Goal: Task Accomplishment & Management: Complete application form

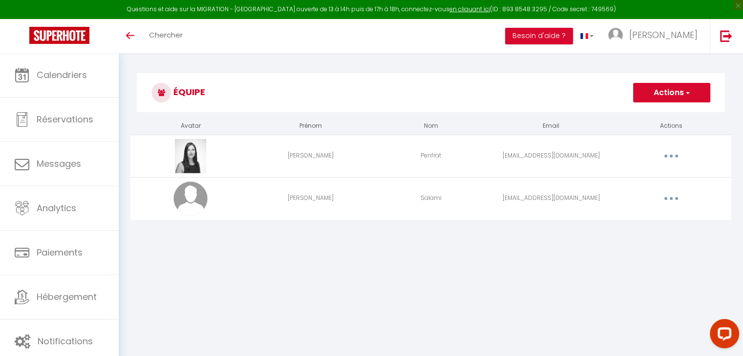
click at [536, 65] on div "Équipe Actions Ajouter un nouvel utilisateur Avatar Prénom Nom Email Actions [P…" at bounding box center [431, 152] width 624 height 198
click at [672, 98] on button "Actions" at bounding box center [671, 93] width 77 height 20
click at [652, 110] on link "Ajouter un nouvel utilisateur" at bounding box center [651, 114] width 115 height 13
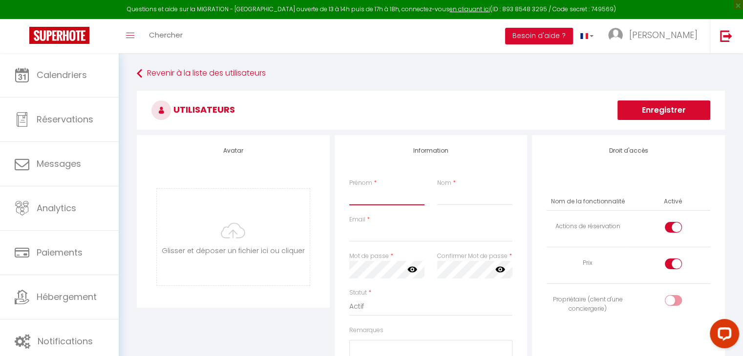
click at [366, 202] on input "Prénom" at bounding box center [386, 197] width 75 height 18
type input "[PERSON_NAME]"
type input "Salami"
click at [362, 233] on input "Email" at bounding box center [431, 234] width 164 height 18
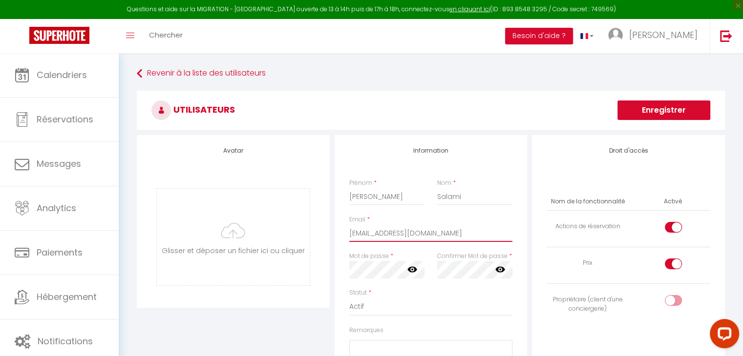
type input "[EMAIL_ADDRESS][DOMAIN_NAME]"
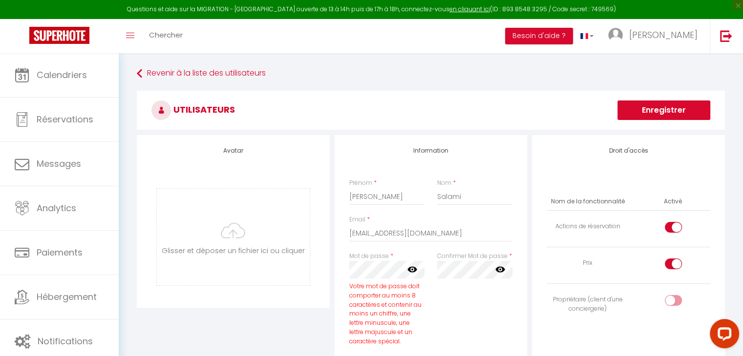
click at [412, 267] on icon at bounding box center [412, 270] width 10 height 6
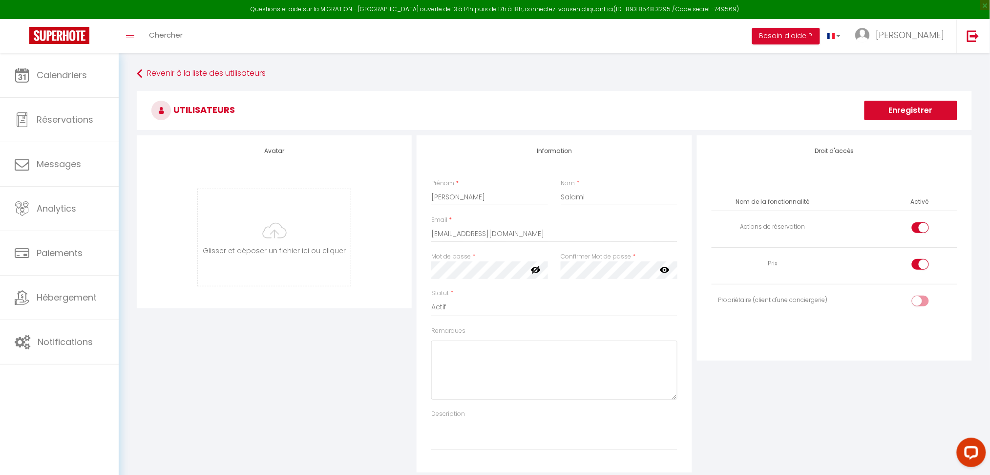
drag, startPoint x: 736, startPoint y: 0, endPoint x: 299, endPoint y: 364, distance: 569.3
click at [299, 356] on div "Avatar [PERSON_NAME] et déposer un fichier ici ou cliquer Ooops, something wron…" at bounding box center [274, 303] width 280 height 337
click at [384, 262] on div "Avatar [PERSON_NAME] et déposer un fichier ici ou cliquer Ooops, something wron…" at bounding box center [554, 303] width 840 height 337
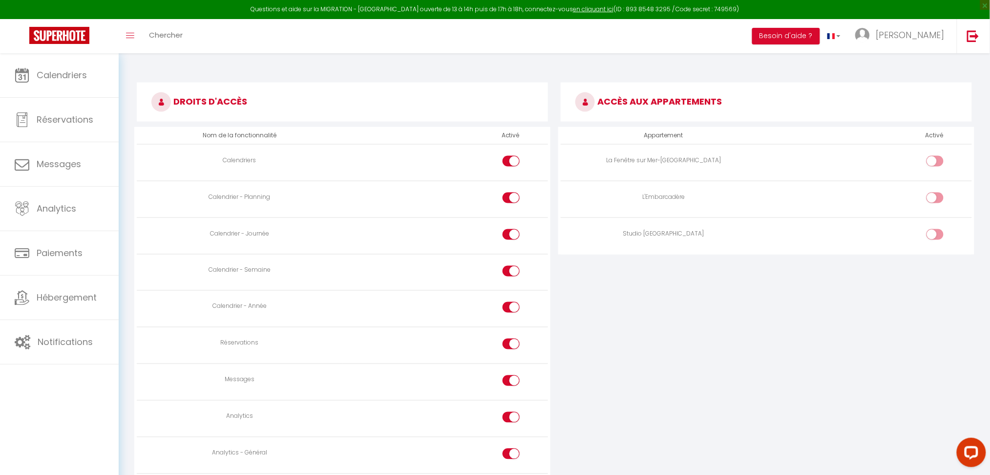
scroll to position [432, 0]
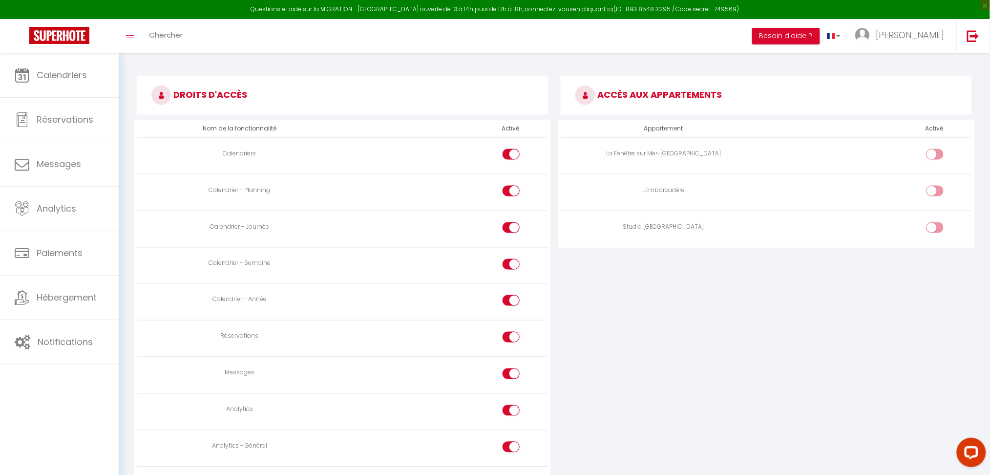
click at [749, 227] on input "checkbox" at bounding box center [943, 229] width 17 height 15
checkbox input "true"
click at [512, 149] on input "checkbox" at bounding box center [519, 156] width 17 height 15
checkbox input "false"
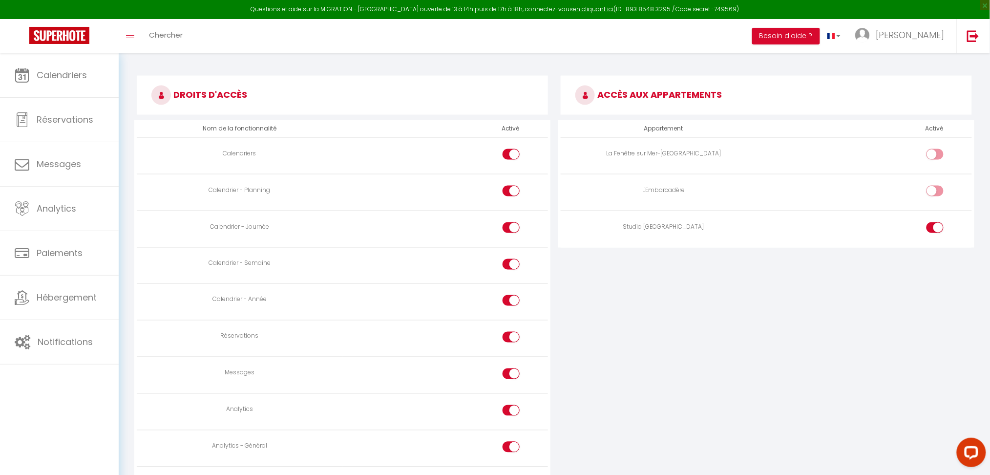
checkbox input "false"
click at [512, 149] on input "checkbox" at bounding box center [519, 156] width 17 height 15
checkbox input "true"
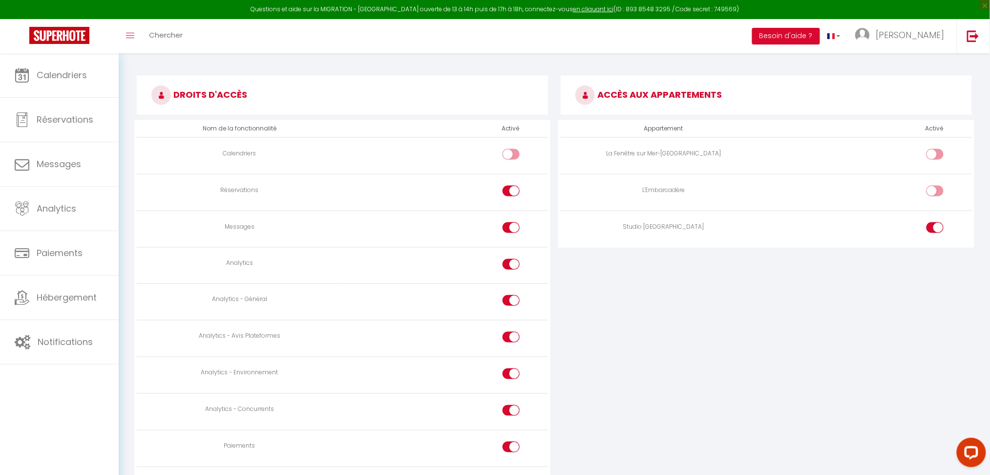
checkbox input "true"
click at [510, 340] on div at bounding box center [510, 337] width 17 height 11
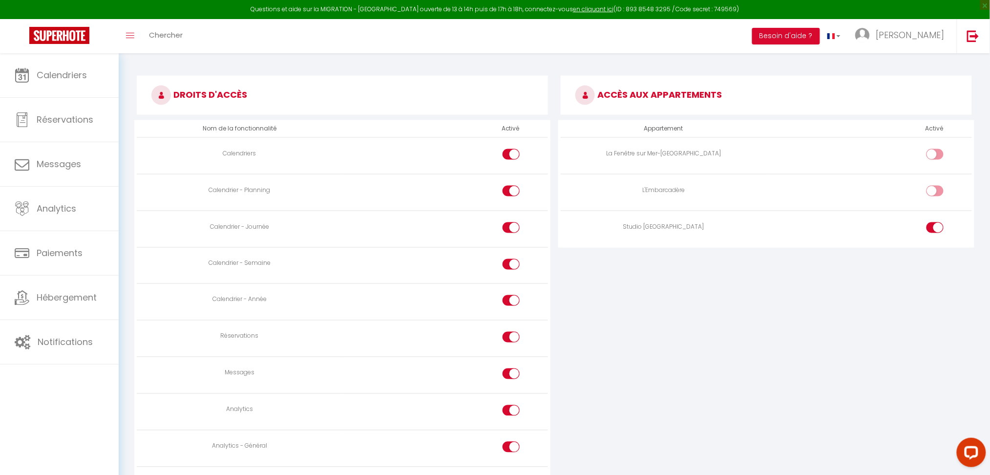
click at [511, 340] on input "checkbox" at bounding box center [519, 339] width 17 height 15
checkbox input "false"
click at [512, 356] on input "checkbox" at bounding box center [519, 375] width 17 height 15
checkbox input "false"
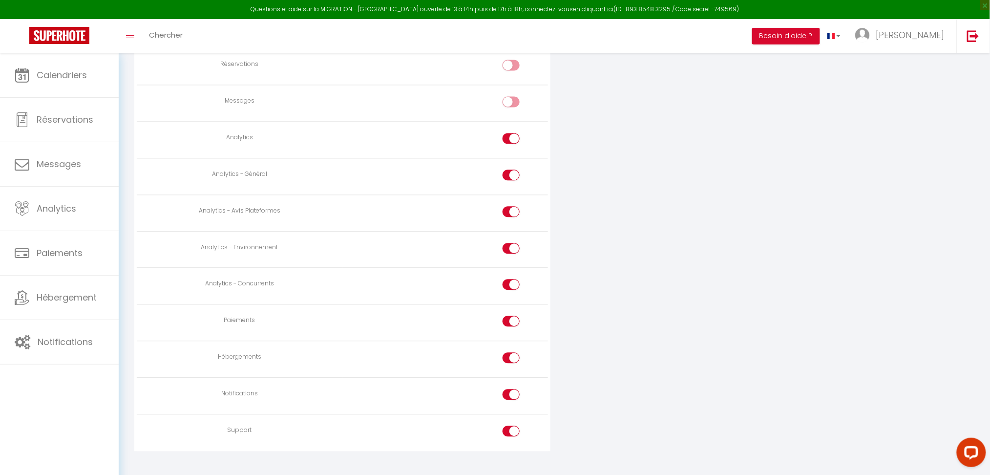
scroll to position [702, 0]
click at [514, 356] on input "checkbox" at bounding box center [519, 434] width 17 height 15
checkbox input "false"
click at [514, 356] on input "checkbox" at bounding box center [519, 398] width 17 height 15
checkbox input "false"
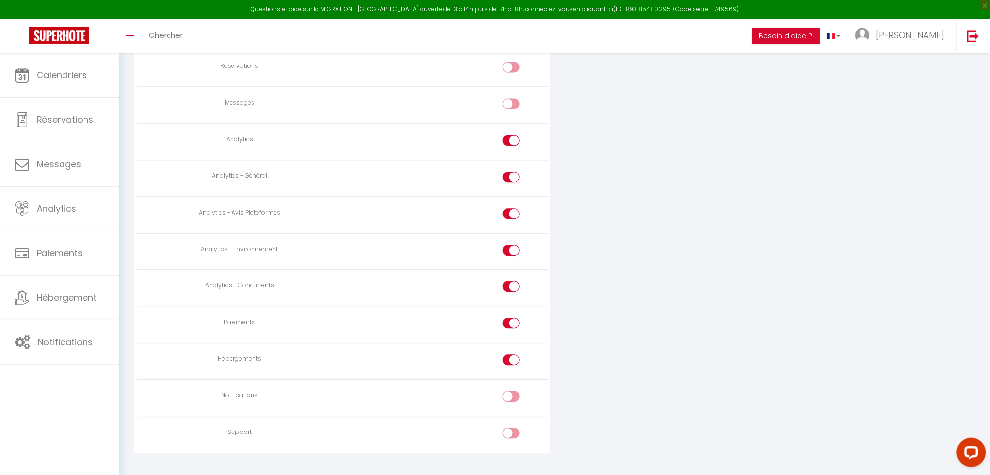
click at [511, 356] on input "checkbox" at bounding box center [519, 361] width 17 height 15
checkbox input "false"
click at [510, 328] on div at bounding box center [510, 322] width 17 height 11
click at [511, 328] on input "checkbox" at bounding box center [519, 324] width 17 height 15
checkbox input "false"
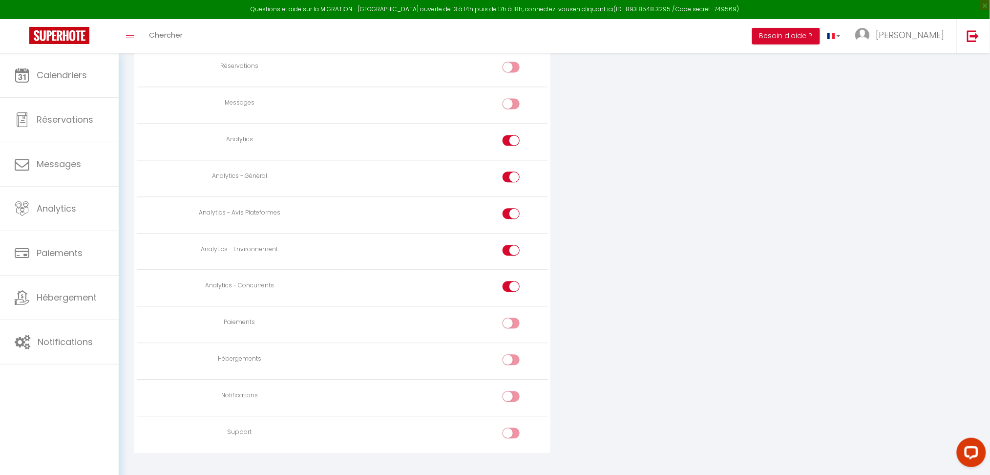
click at [510, 291] on div at bounding box center [510, 286] width 17 height 11
click at [511, 291] on input "checkbox" at bounding box center [519, 288] width 17 height 15
checkbox input "false"
click at [512, 247] on input "checkbox" at bounding box center [519, 252] width 17 height 15
checkbox input "false"
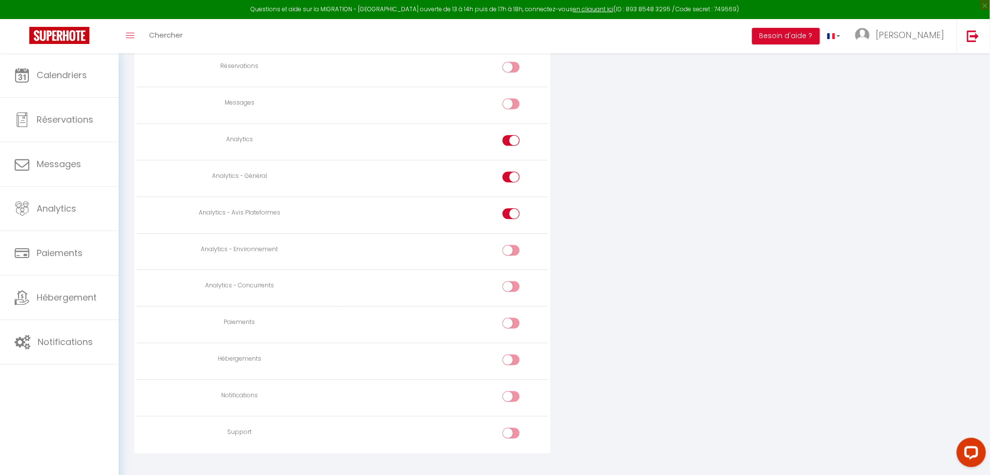
click at [512, 208] on td at bounding box center [445, 214] width 206 height 37
click at [509, 214] on div at bounding box center [510, 213] width 17 height 11
click at [511, 214] on input "checkbox" at bounding box center [519, 215] width 17 height 15
checkbox input "false"
click at [512, 175] on input "checkbox" at bounding box center [519, 178] width 17 height 15
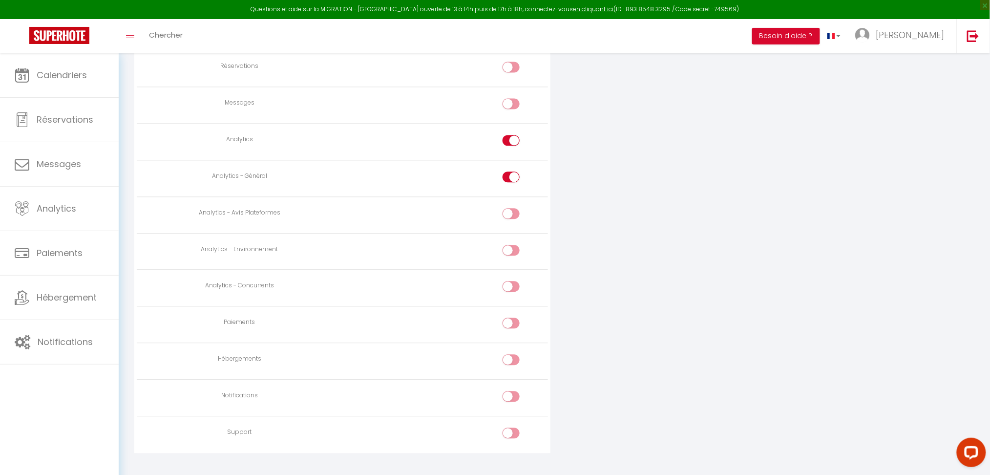
checkbox input "false"
click at [511, 133] on td at bounding box center [445, 142] width 206 height 37
click at [510, 145] on div at bounding box center [510, 140] width 17 height 11
click at [511, 145] on input "checkbox" at bounding box center [519, 142] width 17 height 15
checkbox input "false"
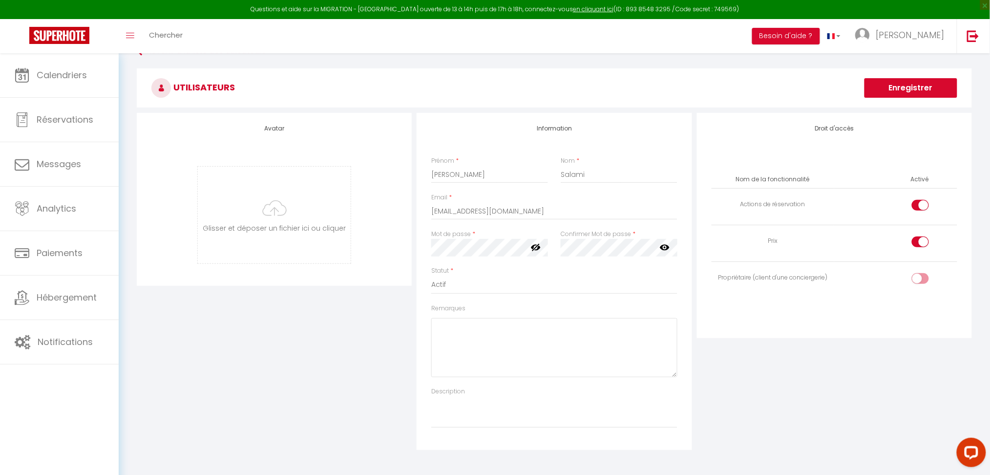
scroll to position [21, 0]
click at [749, 244] on input "checkbox" at bounding box center [928, 245] width 17 height 15
checkbox input "false"
click at [749, 203] on input "checkbox" at bounding box center [928, 208] width 17 height 15
checkbox input "false"
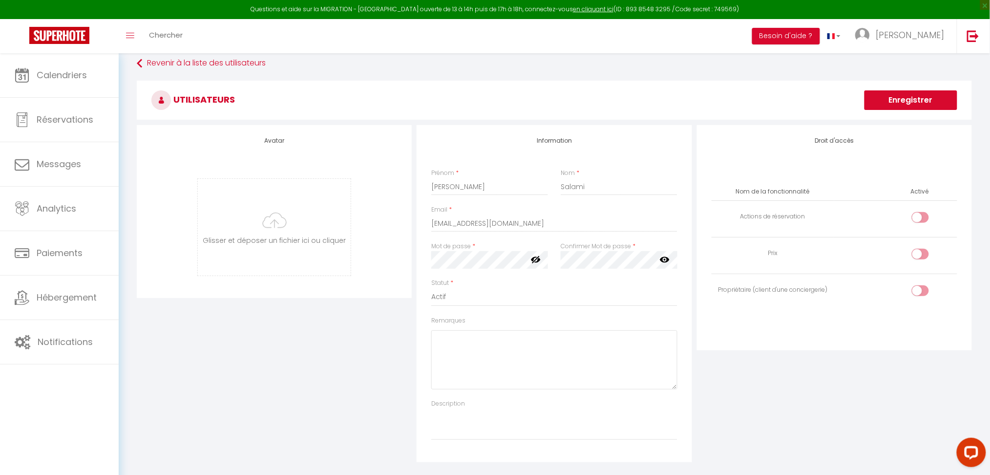
scroll to position [0, 0]
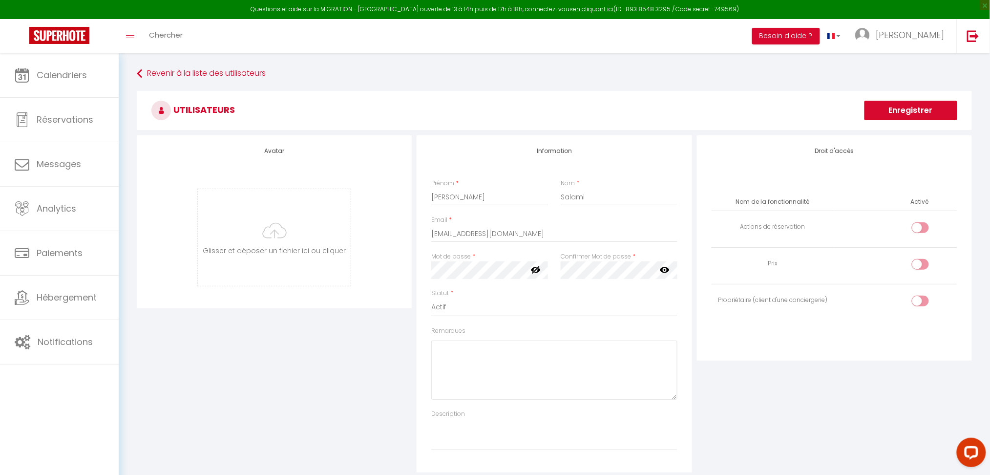
click at [749, 111] on button "Enregistrer" at bounding box center [910, 111] width 93 height 20
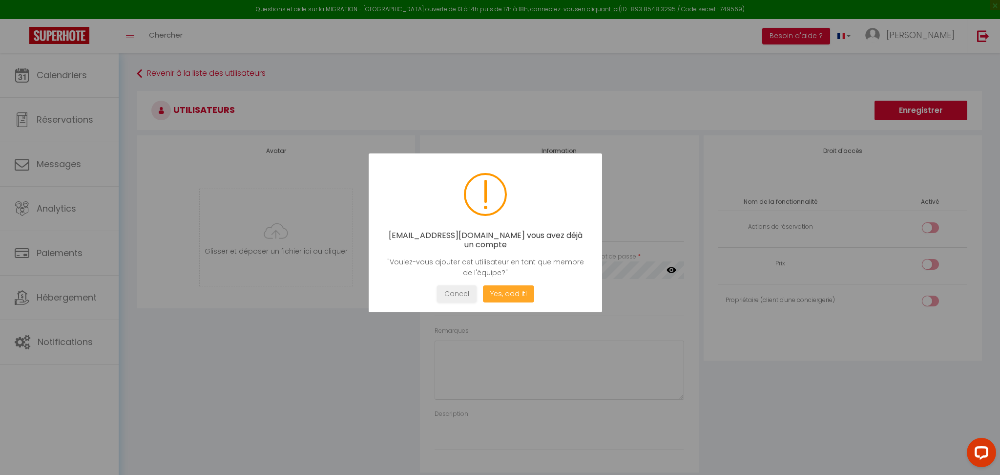
click at [509, 298] on button "Yes, add it!" at bounding box center [508, 293] width 51 height 17
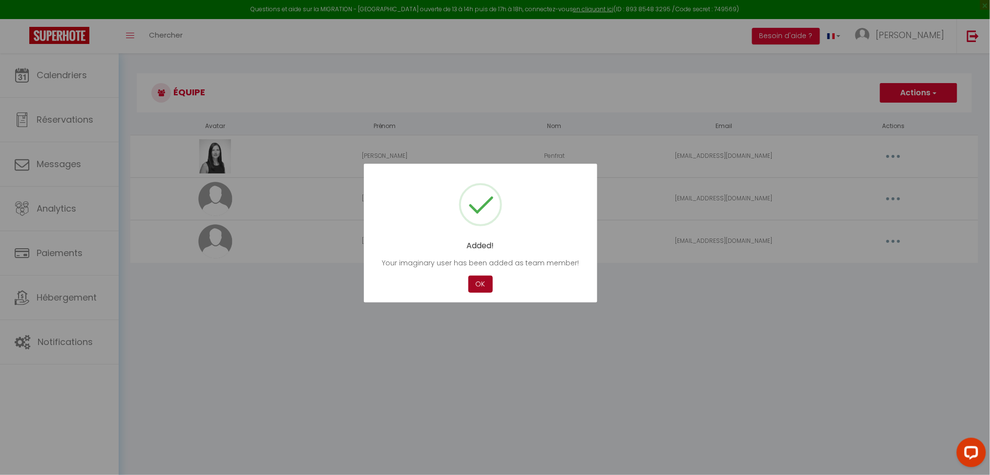
click at [477, 286] on button "OK" at bounding box center [480, 283] width 24 height 17
